Goal: Information Seeking & Learning: Learn about a topic

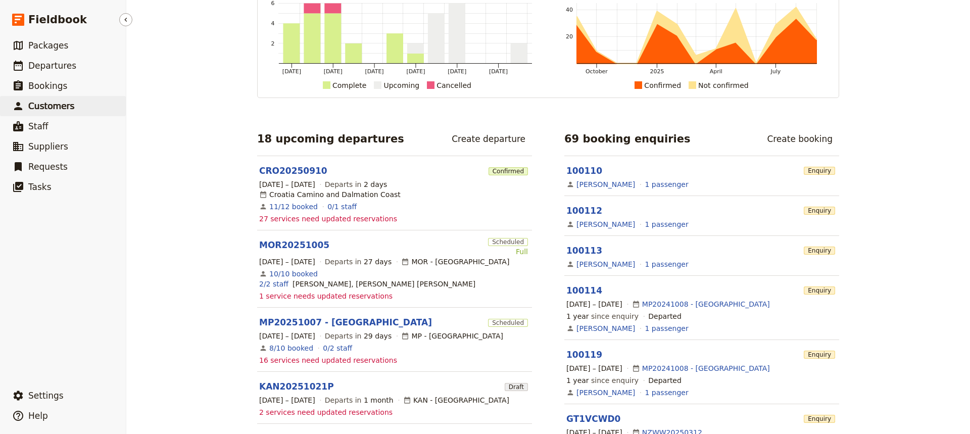
scroll to position [77, 0]
click at [47, 65] on span "Departures" at bounding box center [52, 66] width 48 height 10
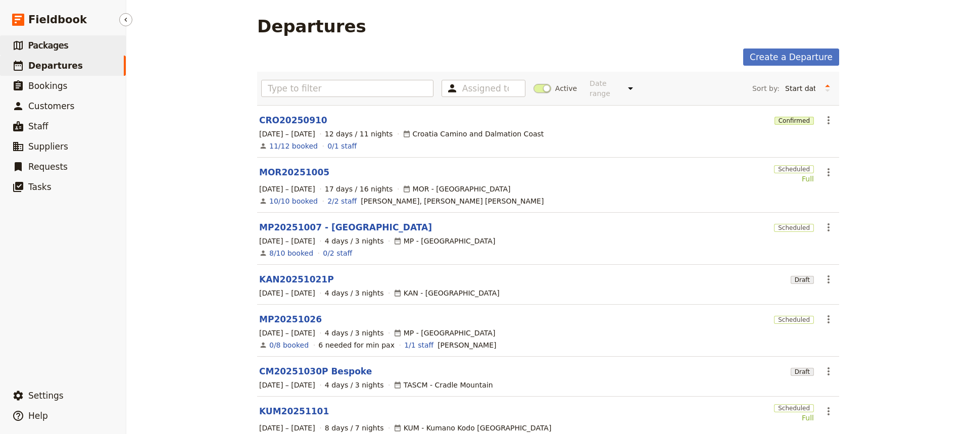
click at [51, 43] on span "Packages" at bounding box center [48, 45] width 40 height 10
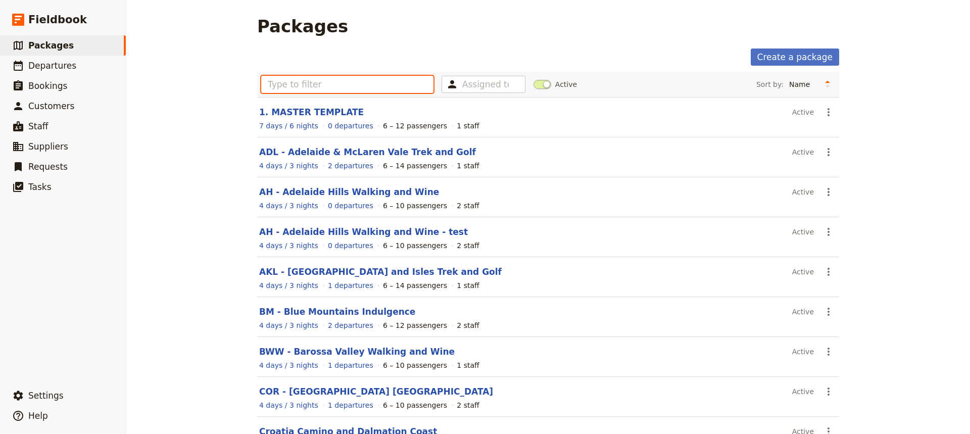
click at [277, 86] on input "text" at bounding box center [347, 84] width 172 height 17
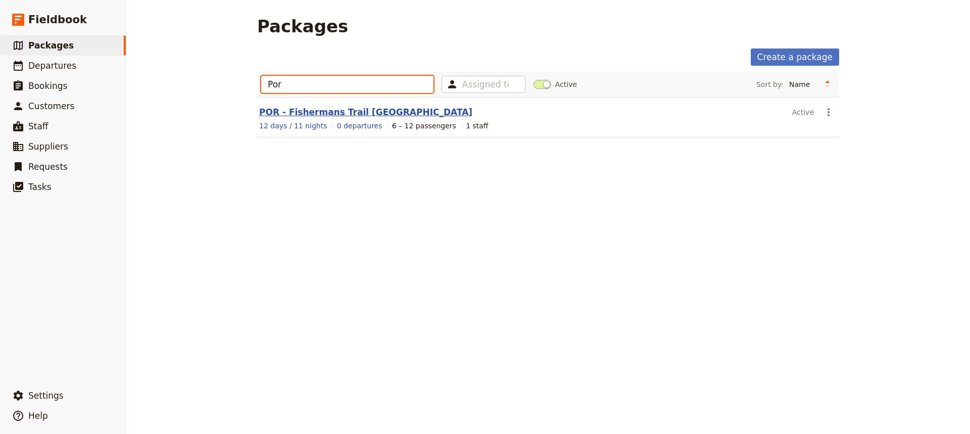
type input "Por"
click at [312, 116] on link "POR - Fishermans Trail [GEOGRAPHIC_DATA]" at bounding box center [365, 112] width 213 height 10
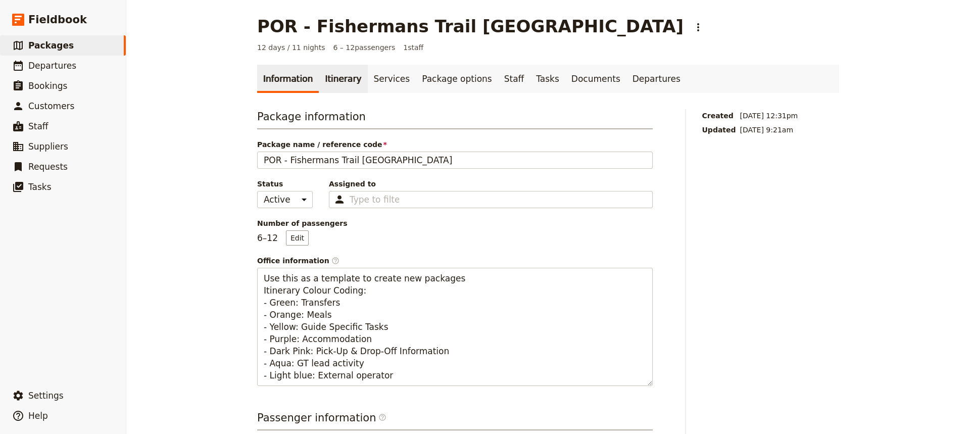
click at [331, 79] on link "Itinerary" at bounding box center [343, 79] width 49 height 28
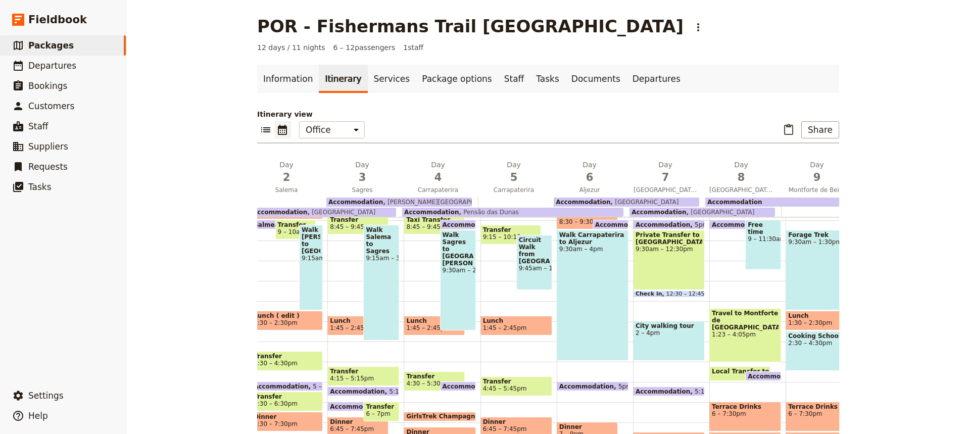
scroll to position [178, 0]
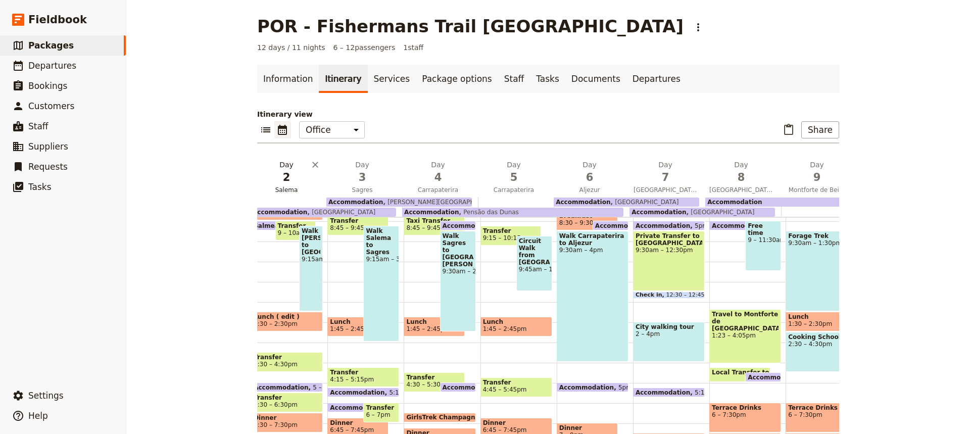
click at [292, 178] on span "2" at bounding box center [287, 177] width 64 height 15
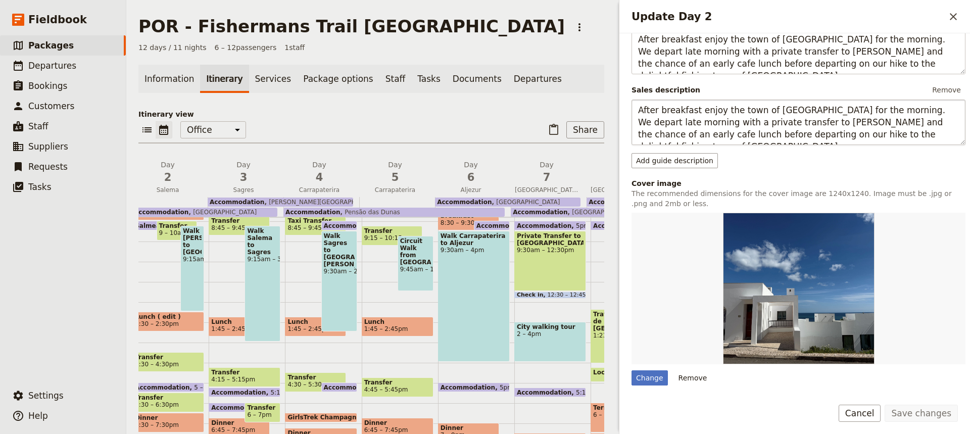
scroll to position [143, 0]
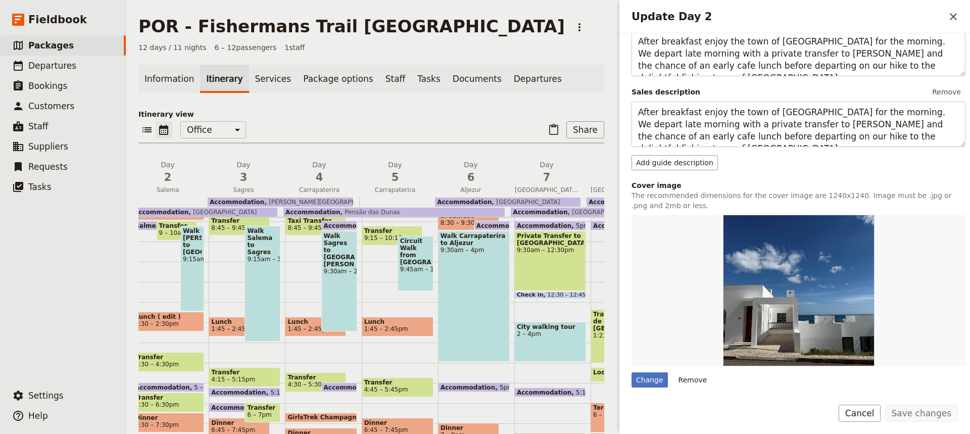
click at [227, 320] on span "Lunch" at bounding box center [239, 321] width 56 height 7
select select "3"
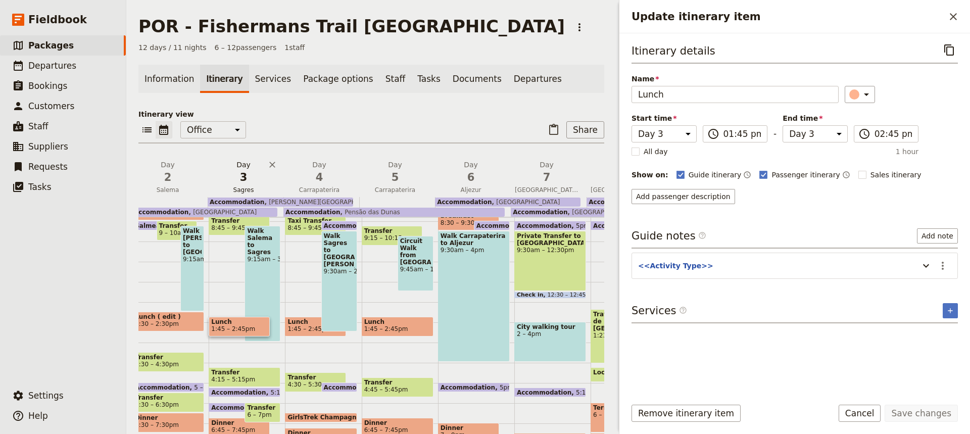
click at [255, 175] on span "3" at bounding box center [244, 177] width 64 height 15
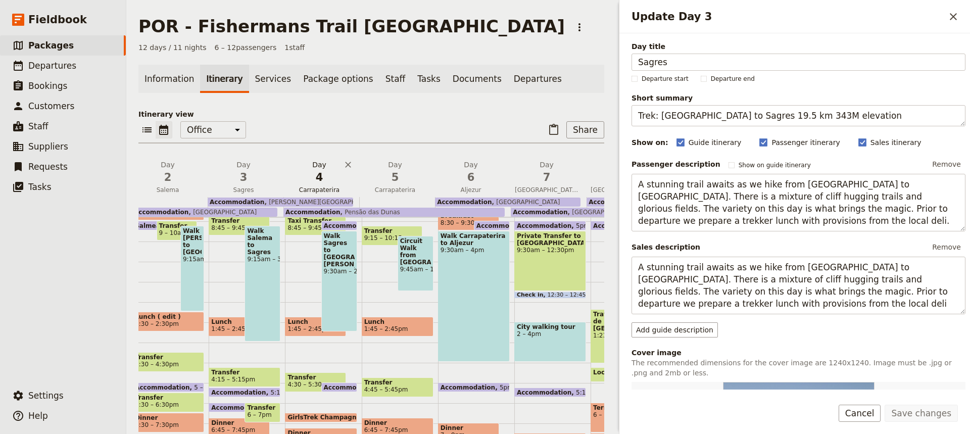
click at [331, 172] on span "4" at bounding box center [320, 177] width 64 height 15
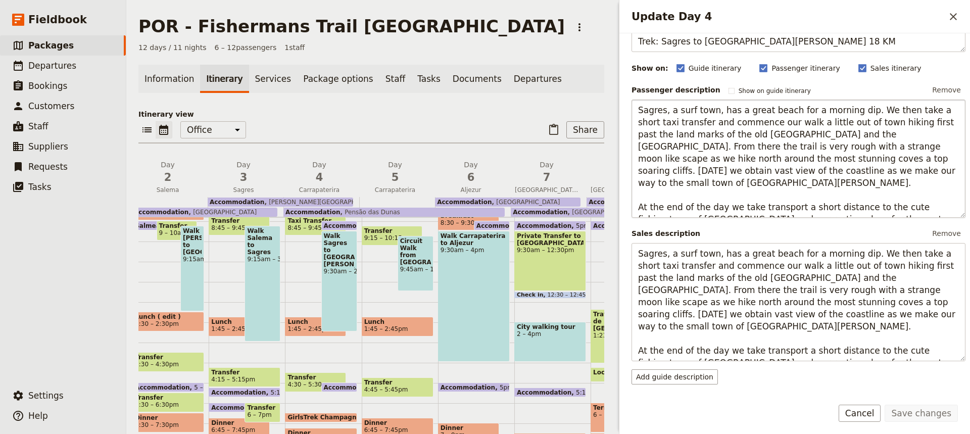
scroll to position [74, 0]
click at [384, 176] on span "5" at bounding box center [395, 177] width 64 height 15
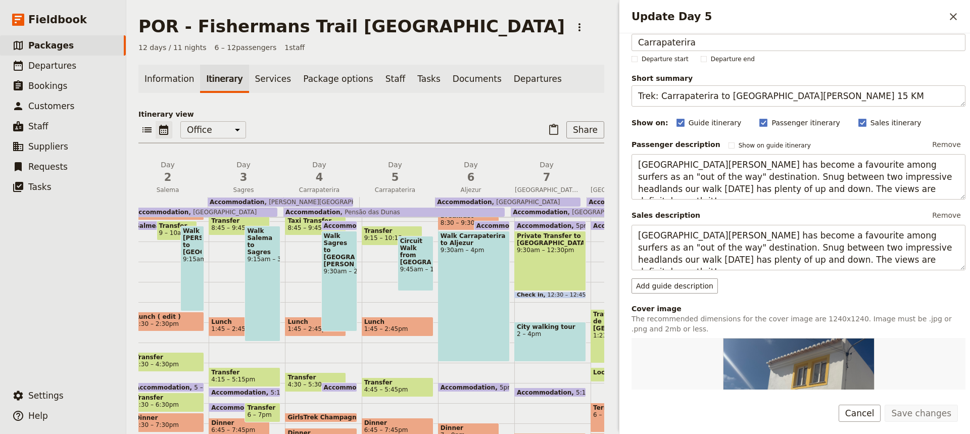
scroll to position [0, 0]
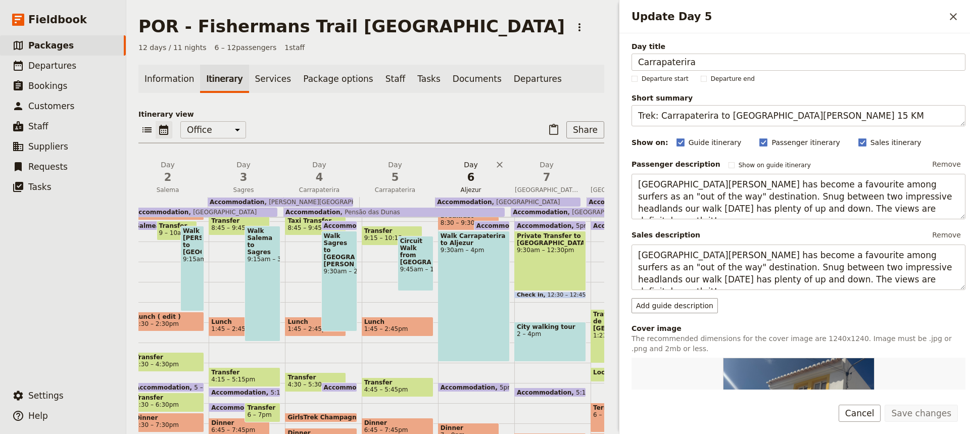
click at [484, 175] on span "6" at bounding box center [471, 177] width 64 height 15
